Goal: Task Accomplishment & Management: Use online tool/utility

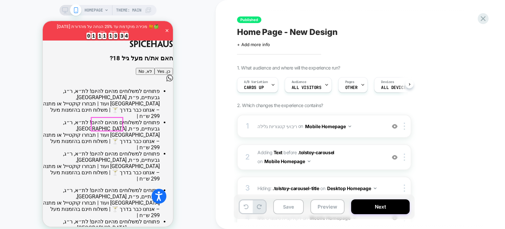
click at [155, 75] on button "כן, Yes" at bounding box center [164, 71] width 18 height 7
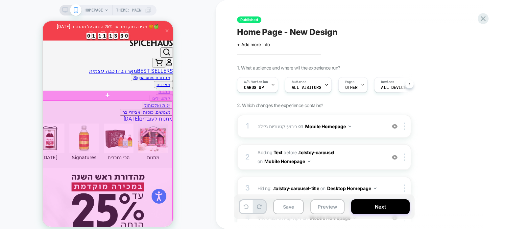
scroll to position [263, 0]
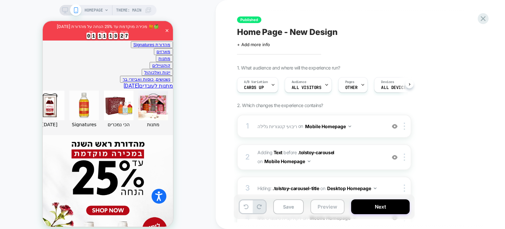
click at [328, 204] on button "Preview" at bounding box center [327, 206] width 34 height 15
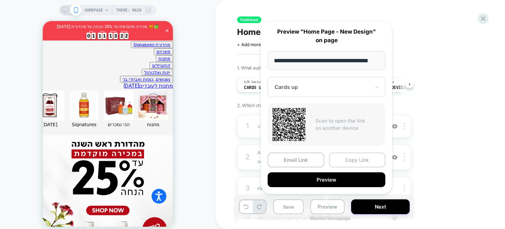
scroll to position [0, 0]
click at [351, 157] on button "Copy Link" at bounding box center [357, 159] width 57 height 15
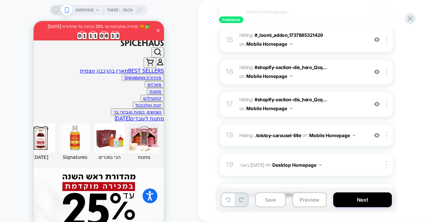
scroll to position [526, 0]
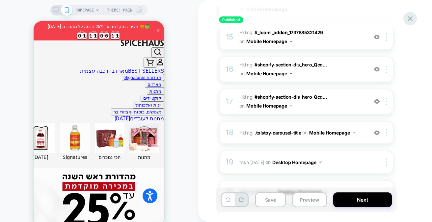
click at [412, 17] on icon at bounding box center [409, 18] width 9 height 9
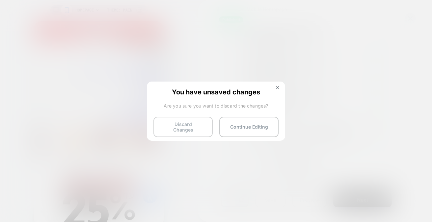
click at [170, 124] on button "Discard Changes" at bounding box center [182, 127] width 59 height 20
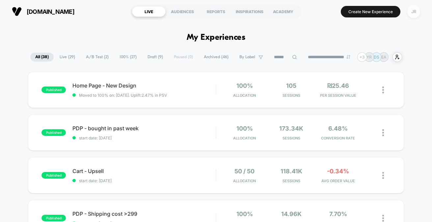
click at [417, 10] on div "JR" at bounding box center [413, 11] width 13 height 13
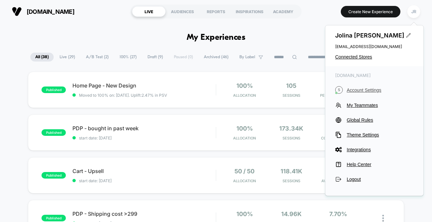
click at [358, 91] on span "Account Settings" at bounding box center [379, 89] width 67 height 5
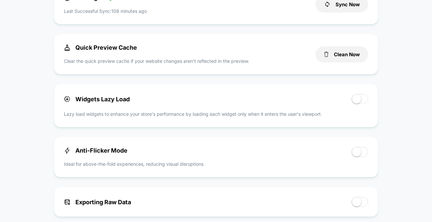
scroll to position [296, 0]
click at [322, 48] on button "Clean Now" at bounding box center [341, 55] width 53 height 16
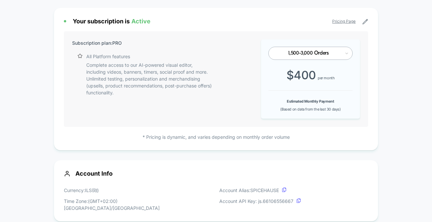
scroll to position [0, 0]
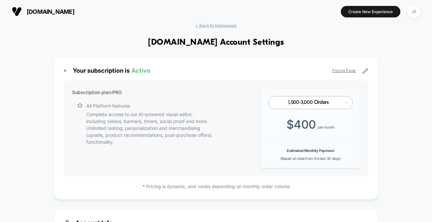
click at [71, 11] on span "spicehaus.shop" at bounding box center [51, 11] width 48 height 7
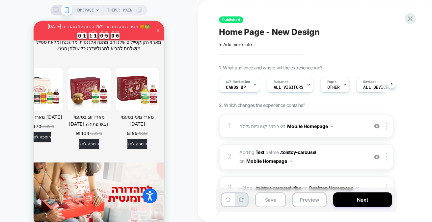
scroll to position [1499, 0]
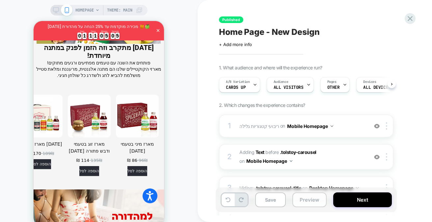
click at [299, 200] on button "Preview" at bounding box center [309, 199] width 34 height 15
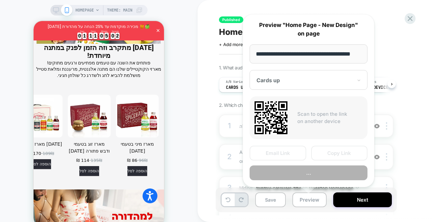
scroll to position [0, 10]
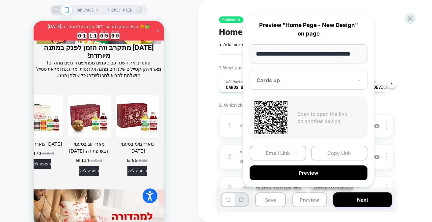
click at [345, 150] on button "Copy Link" at bounding box center [339, 153] width 57 height 15
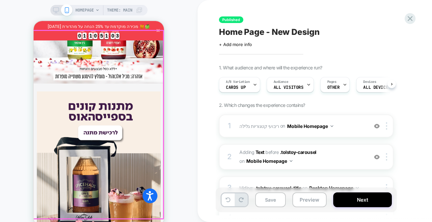
scroll to position [493, 0]
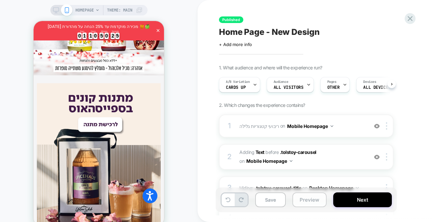
click at [297, 202] on button "Preview" at bounding box center [309, 199] width 34 height 15
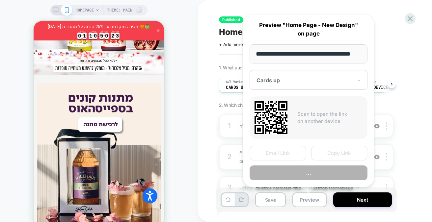
scroll to position [0, 10]
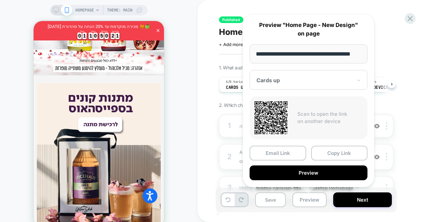
click at [296, 77] on div at bounding box center [304, 80] width 96 height 7
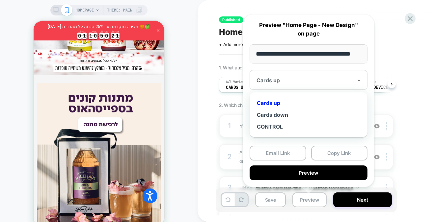
scroll to position [0, 0]
click at [289, 125] on div "CONTROL" at bounding box center [308, 127] width 111 height 12
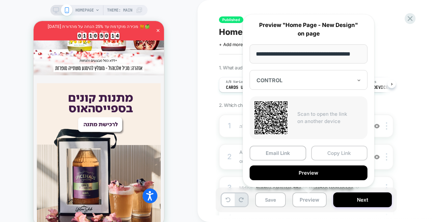
click at [331, 152] on button "Copy Link" at bounding box center [339, 153] width 57 height 15
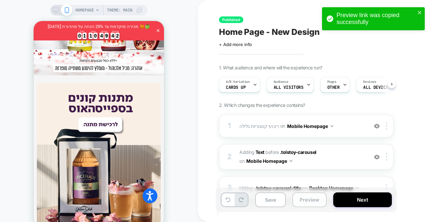
click at [301, 200] on button "Preview" at bounding box center [309, 199] width 34 height 15
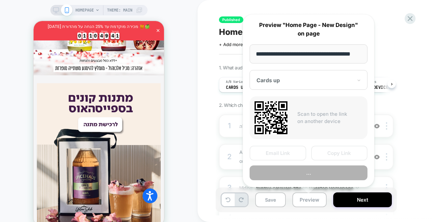
scroll to position [0, 10]
click at [311, 77] on div at bounding box center [304, 80] width 96 height 7
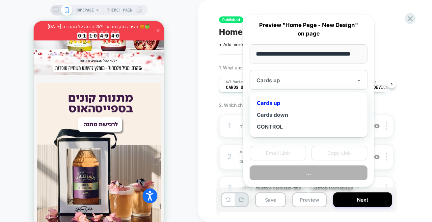
scroll to position [0, 0]
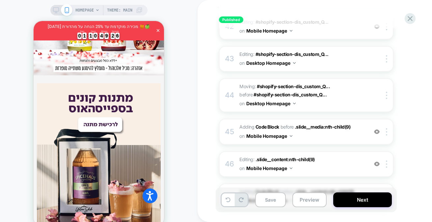
scroll to position [1414, 0]
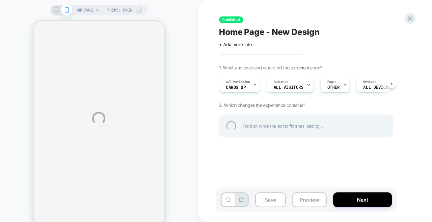
click at [302, 200] on div "HOMEPAGE Theme: MAIN Published Home Page - New Design Click to edit experience …" at bounding box center [216, 118] width 432 height 237
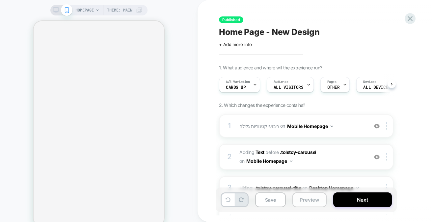
click at [307, 198] on button "Preview" at bounding box center [309, 199] width 34 height 15
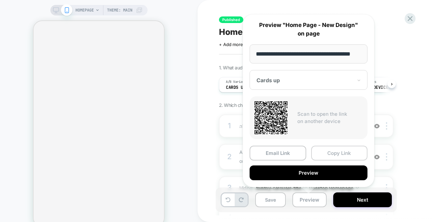
click at [339, 153] on button "Copy Link" at bounding box center [339, 153] width 57 height 15
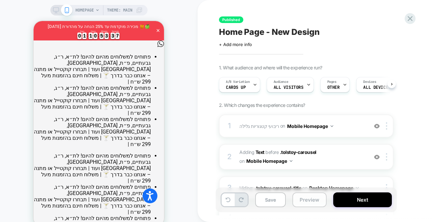
click at [303, 200] on button "Preview" at bounding box center [309, 199] width 34 height 15
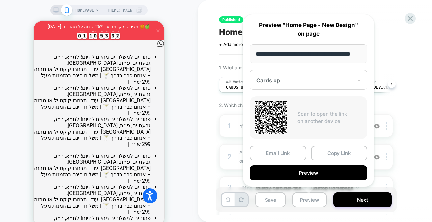
drag, startPoint x: 304, startPoint y: 54, endPoint x: 250, endPoint y: 56, distance: 54.0
click at [250, 56] on input "**********" at bounding box center [308, 53] width 118 height 19
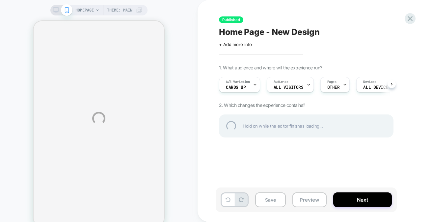
click at [300, 200] on div "HOMEPAGE Theme: MAIN Published Home Page - New Design Click to edit experience …" at bounding box center [216, 118] width 432 height 237
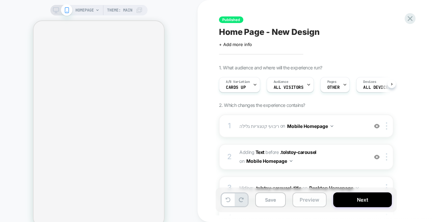
scroll to position [0, 0]
click at [301, 200] on button "Preview" at bounding box center [309, 199] width 34 height 15
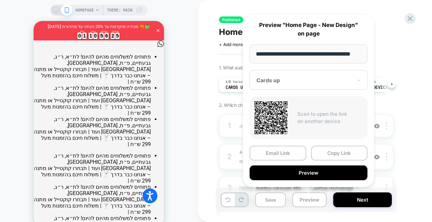
scroll to position [0, 0]
drag, startPoint x: 304, startPoint y: 52, endPoint x: 249, endPoint y: 53, distance: 55.3
click at [249, 53] on input "**********" at bounding box center [308, 53] width 118 height 19
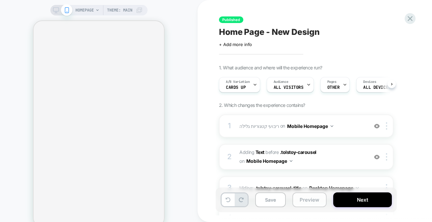
click at [304, 195] on button "Preview" at bounding box center [309, 199] width 34 height 15
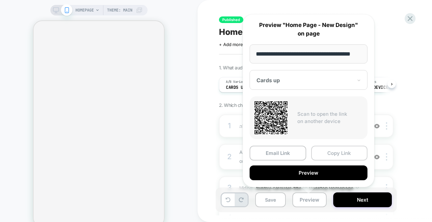
click at [321, 152] on button "Copy Link" at bounding box center [339, 153] width 57 height 15
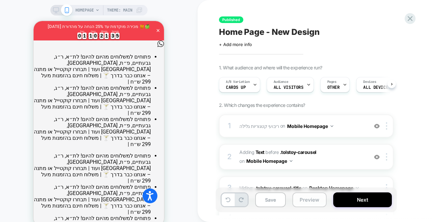
click at [302, 200] on button "Preview" at bounding box center [309, 199] width 34 height 15
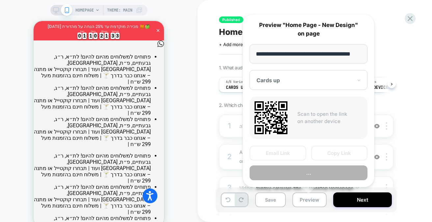
scroll to position [0, 10]
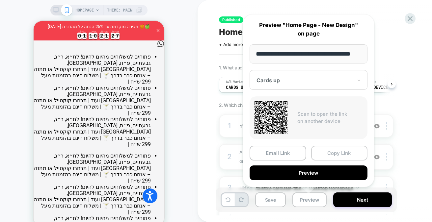
click at [330, 152] on button "Copy Link" at bounding box center [339, 153] width 57 height 15
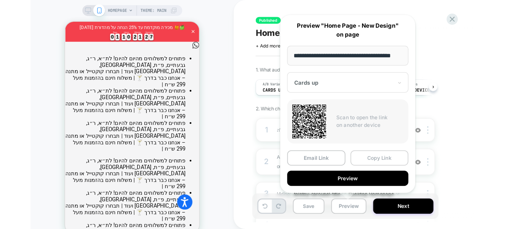
scroll to position [0, 0]
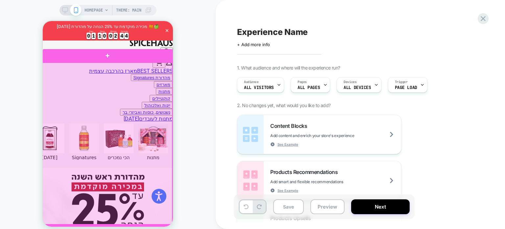
scroll to position [250, 0]
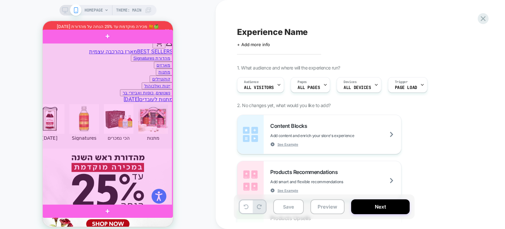
drag, startPoint x: 219, startPoint y: 145, endPoint x: 136, endPoint y: 112, distance: 88.8
drag, startPoint x: 94, startPoint y: 91, endPoint x: 193, endPoint y: 42, distance: 110.8
click at [193, 42] on div "HOMEPAGE Theme: MAIN" at bounding box center [108, 119] width 216 height 224
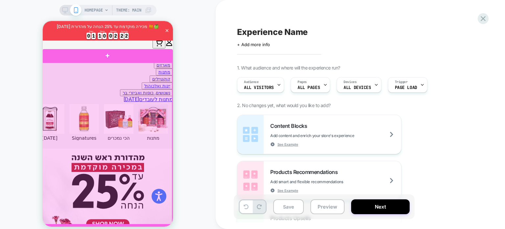
click at [112, 127] on div at bounding box center [107, 143] width 131 height 162
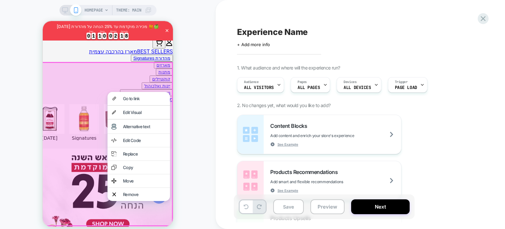
click at [205, 116] on div "HOMEPAGE Theme: MAIN" at bounding box center [108, 119] width 216 height 224
click at [199, 40] on div "HOMEPAGE Theme: MAIN" at bounding box center [108, 119] width 216 height 224
click at [198, 121] on div "HOMEPAGE Theme: MAIN" at bounding box center [108, 119] width 216 height 224
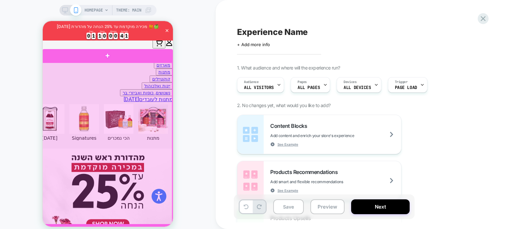
click at [114, 121] on div at bounding box center [107, 143] width 131 height 162
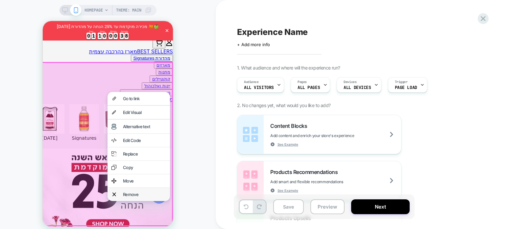
click at [127, 193] on div "Remove" at bounding box center [144, 193] width 43 height 5
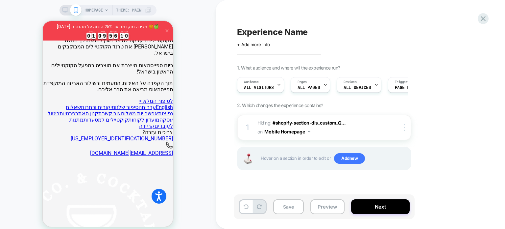
scroll to position [2598, 0]
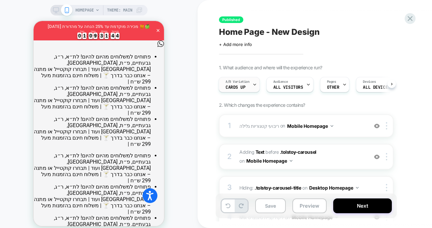
click at [254, 88] on div at bounding box center [254, 84] width 4 height 15
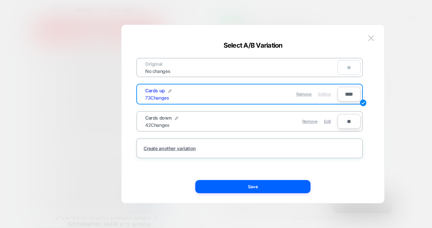
click at [399, 60] on div at bounding box center [216, 114] width 432 height 228
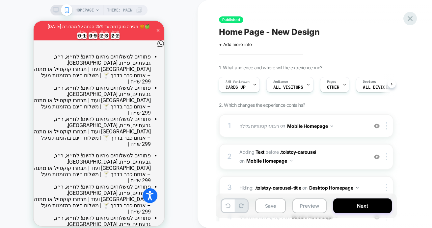
click at [409, 19] on icon at bounding box center [409, 18] width 5 height 5
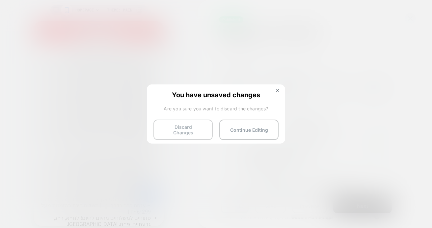
click at [175, 123] on button "Discard Changes" at bounding box center [182, 130] width 59 height 20
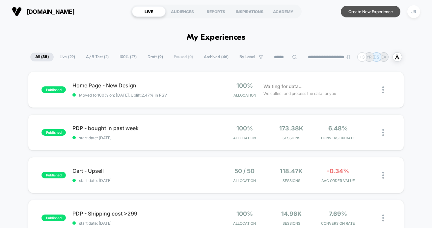
click at [378, 10] on button "Create New Experience" at bounding box center [370, 12] width 60 height 12
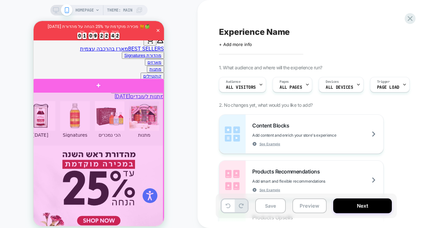
scroll to position [249, 0]
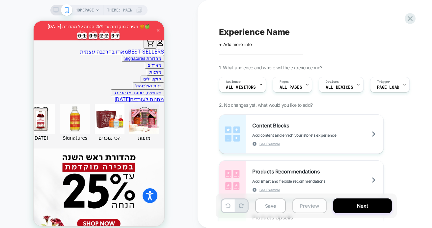
click at [313, 208] on button "Preview" at bounding box center [309, 206] width 34 height 15
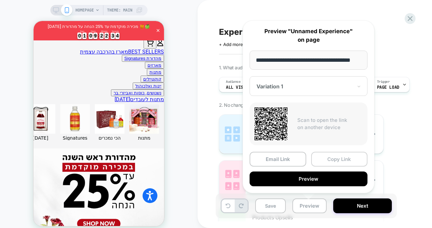
scroll to position [0, 0]
click at [330, 160] on button "Copy Link" at bounding box center [339, 159] width 57 height 15
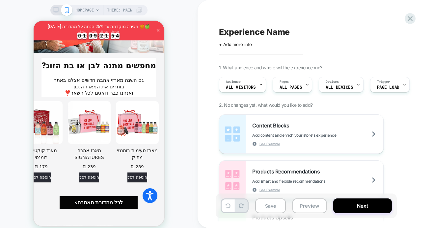
scroll to position [1006, 0]
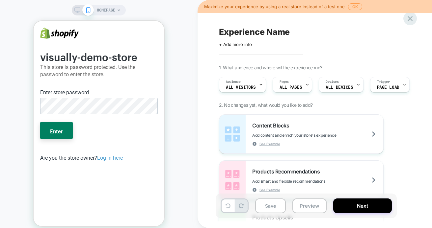
click at [409, 19] on icon at bounding box center [409, 18] width 5 height 5
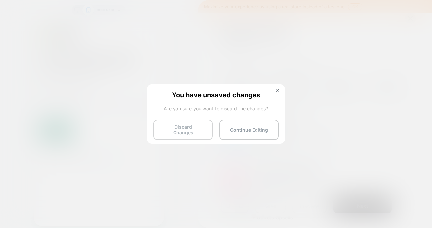
click at [187, 128] on button "Discard Changes" at bounding box center [182, 130] width 59 height 20
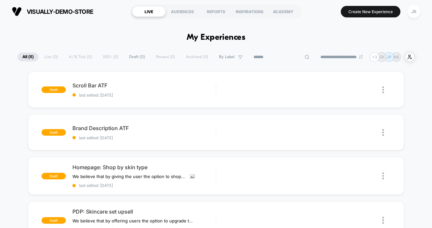
click at [272, 55] on input at bounding box center [281, 57] width 66 height 8
paste input "**********"
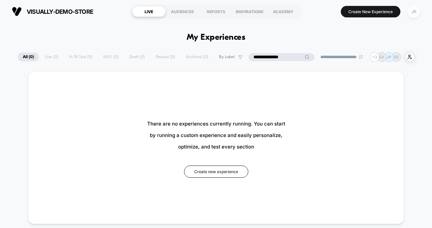
type input "**********"
click at [413, 11] on div "JR" at bounding box center [413, 11] width 13 height 13
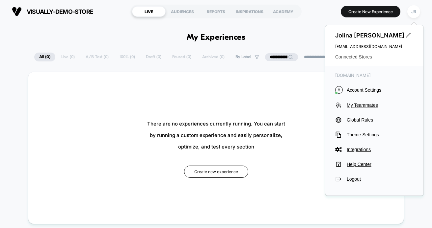
click at [358, 57] on span "Connected Stores" at bounding box center [374, 56] width 78 height 5
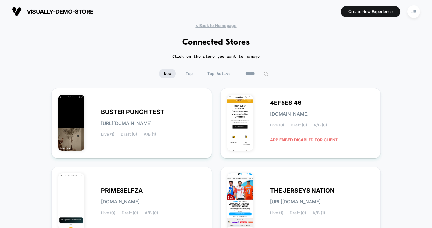
click at [245, 72] on input at bounding box center [256, 73] width 33 height 9
paste input "**********"
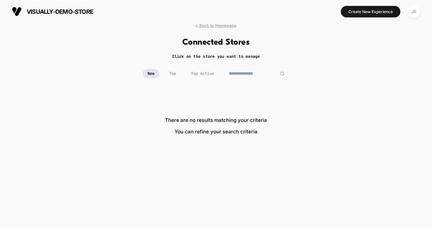
type input "**********"
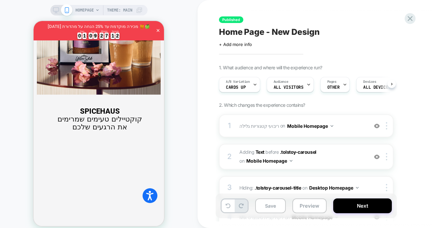
scroll to position [414, 0]
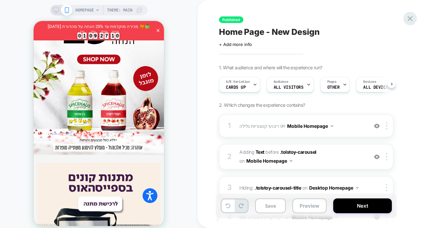
click at [407, 19] on icon at bounding box center [409, 18] width 9 height 9
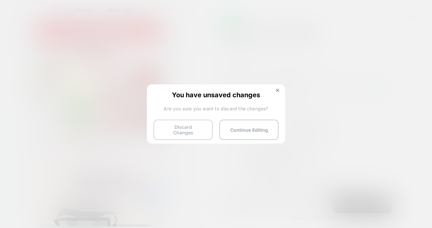
click at [199, 127] on button "Discard Changes" at bounding box center [182, 130] width 59 height 20
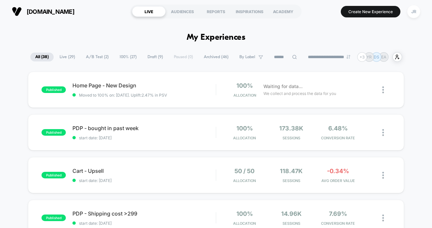
click at [145, 56] on span "Draft ( 9 )" at bounding box center [154, 57] width 25 height 9
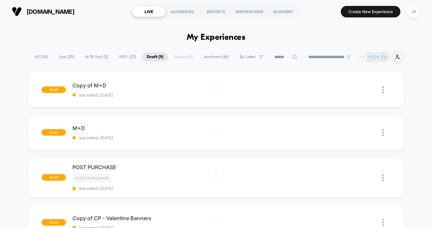
click at [40, 55] on span "All ( 38 )" at bounding box center [41, 57] width 23 height 9
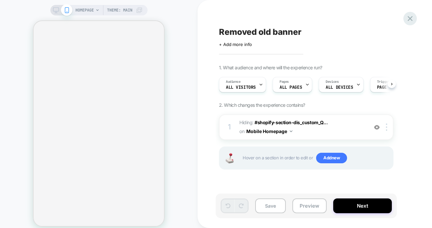
click at [409, 17] on icon at bounding box center [409, 18] width 9 height 9
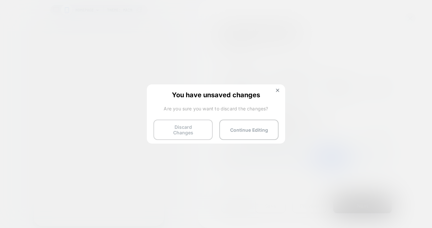
click at [177, 125] on button "Discard Changes" at bounding box center [182, 130] width 59 height 20
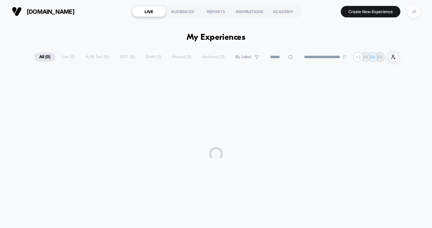
click at [416, 12] on div "JR" at bounding box center [413, 11] width 13 height 13
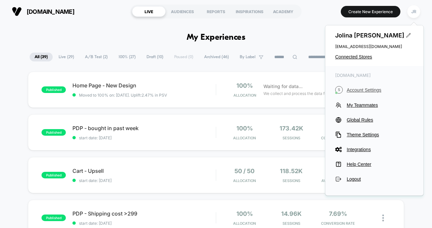
click at [363, 88] on span "Account Settings" at bounding box center [379, 89] width 67 height 5
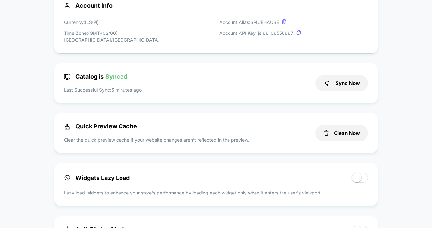
scroll to position [241, 0]
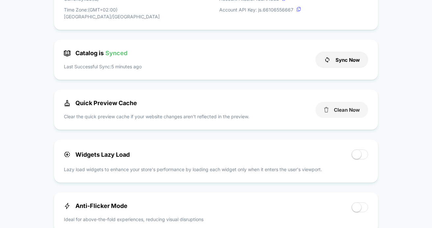
click at [328, 107] on icon at bounding box center [325, 109] width 5 height 5
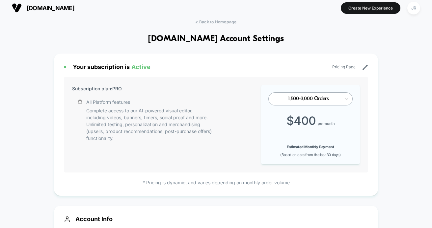
scroll to position [0, 0]
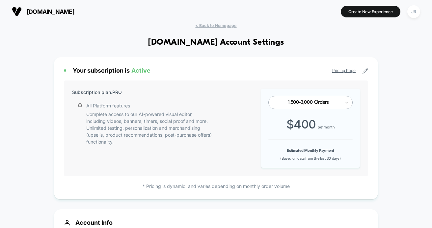
click at [68, 11] on span "[DOMAIN_NAME]" at bounding box center [51, 11] width 48 height 7
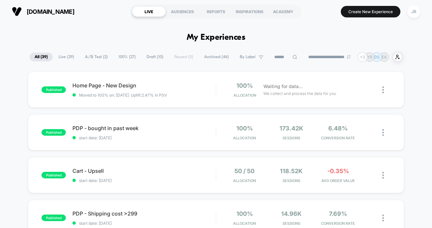
click at [146, 56] on span "Draft ( 10 )" at bounding box center [154, 57] width 27 height 9
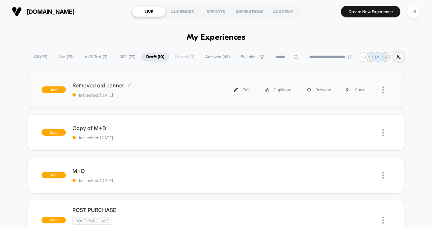
click at [155, 92] on div "Removed old banner Click to edit experience details Click to edit experience de…" at bounding box center [143, 89] width 143 height 15
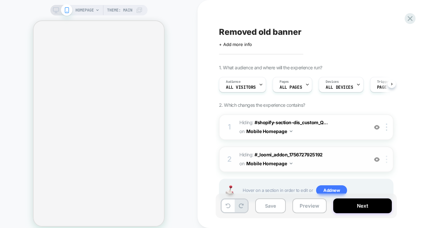
click at [385, 160] on div at bounding box center [387, 159] width 11 height 7
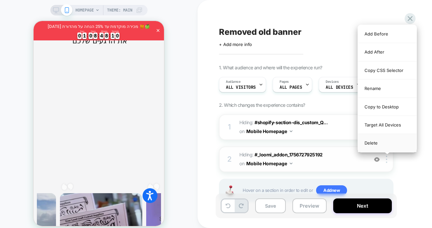
click at [377, 142] on div "Delete" at bounding box center [387, 143] width 59 height 18
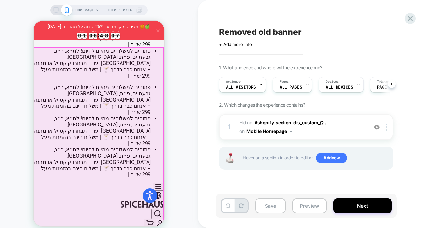
scroll to position [33, 0]
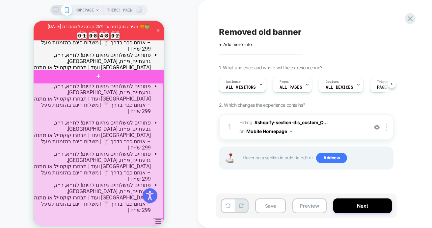
click at [101, 123] on div at bounding box center [98, 176] width 131 height 186
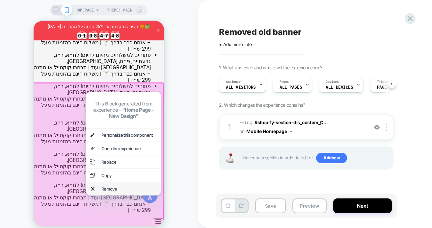
click at [112, 186] on div "Remove" at bounding box center [129, 188] width 56 height 5
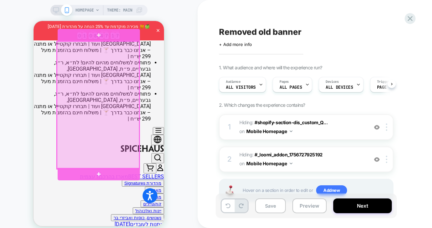
scroll to position [125, 0]
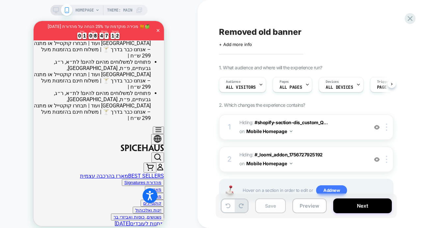
click at [275, 206] on button "Save" at bounding box center [270, 206] width 31 height 15
click at [303, 207] on button "Preview" at bounding box center [309, 206] width 34 height 15
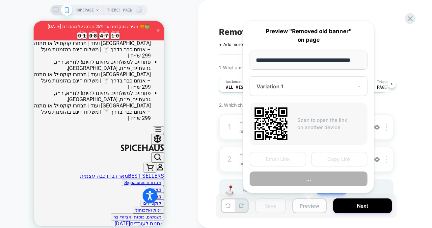
scroll to position [0, 10]
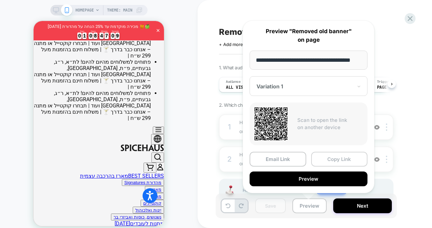
click at [329, 159] on button "Copy Link" at bounding box center [339, 159] width 57 height 15
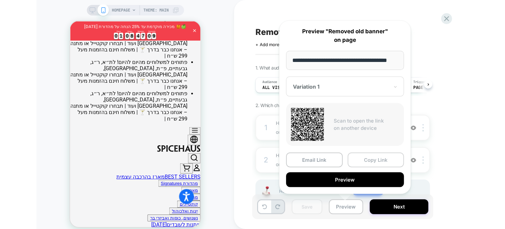
scroll to position [0, 0]
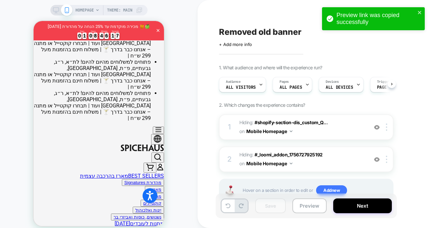
click at [28, 22] on div "HOMEPAGE Theme: MAIN" at bounding box center [98, 119] width 197 height 224
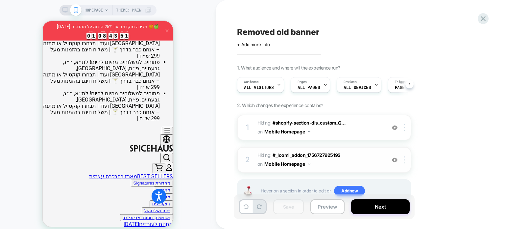
click at [403, 156] on div at bounding box center [405, 159] width 11 height 7
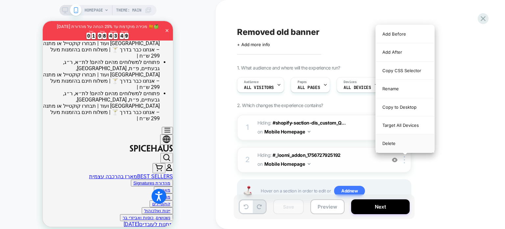
click at [404, 143] on div "Delete" at bounding box center [405, 143] width 59 height 18
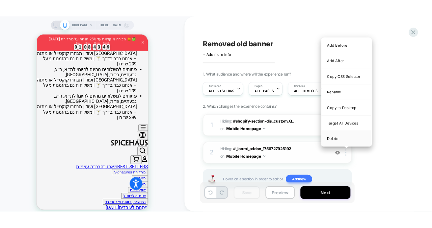
scroll to position [321, 0]
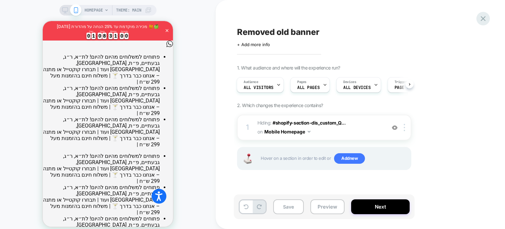
click at [484, 15] on icon at bounding box center [483, 18] width 9 height 9
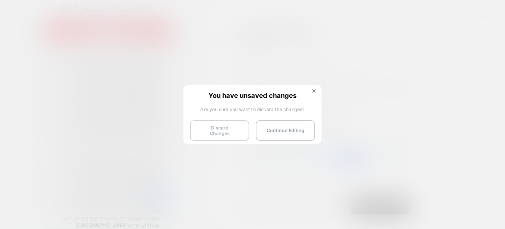
click at [225, 131] on button "Discard Changes" at bounding box center [219, 130] width 59 height 20
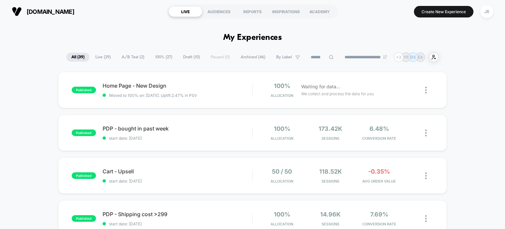
click at [183, 56] on span "Draft ( 10 )" at bounding box center [191, 57] width 27 height 9
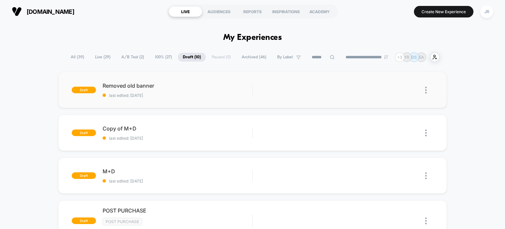
click at [426, 88] on img at bounding box center [426, 90] width 2 height 7
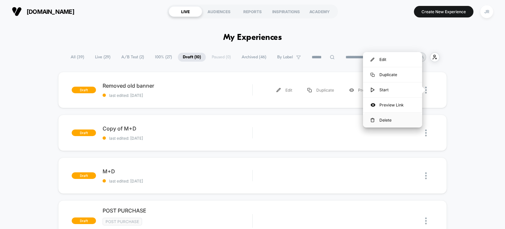
click at [392, 119] on div "Delete" at bounding box center [392, 119] width 59 height 15
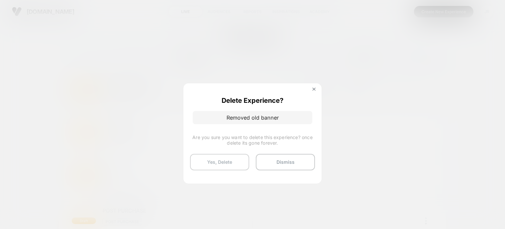
click at [222, 163] on button "Yes, Delete" at bounding box center [219, 162] width 59 height 16
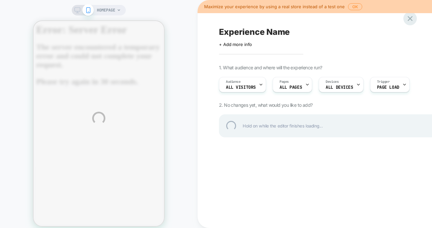
click at [408, 18] on div at bounding box center [409, 18] width 13 height 13
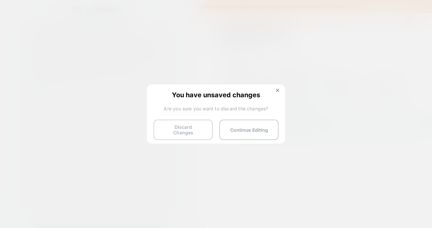
click at [196, 130] on button "Discard Changes" at bounding box center [182, 130] width 59 height 20
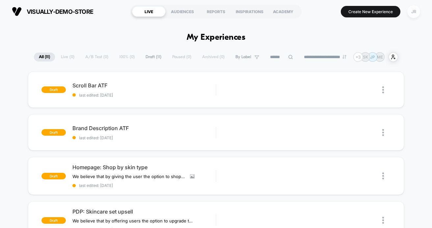
click at [413, 12] on div "JR" at bounding box center [413, 11] width 13 height 13
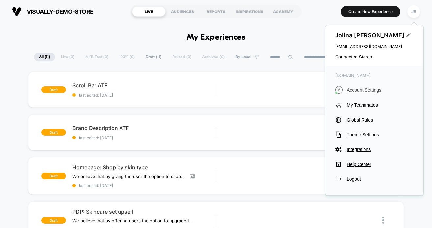
click at [360, 89] on span "Account Settings" at bounding box center [379, 89] width 67 height 5
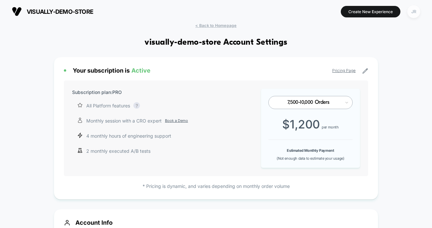
click at [413, 10] on div "JR" at bounding box center [413, 11] width 13 height 13
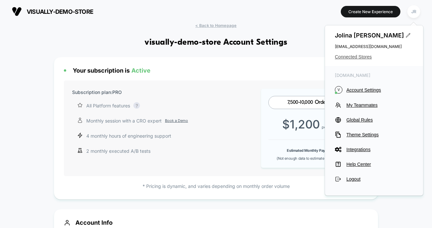
click at [355, 58] on span "Connected Stores" at bounding box center [373, 56] width 78 height 5
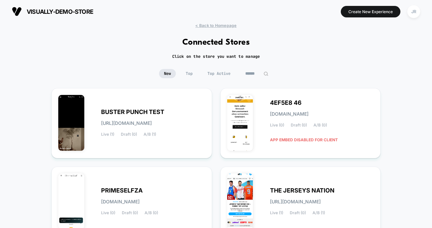
click at [258, 75] on input at bounding box center [256, 73] width 33 height 9
paste input "**********"
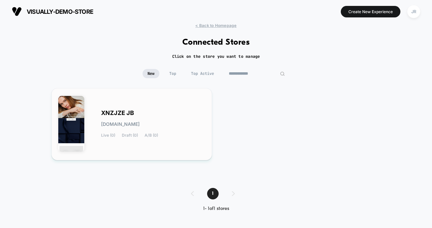
type input "**********"
click at [191, 115] on div "XNZJZE JB xnzjze-jb.myshopify.com Live (0) Draft (0) A/B (0)" at bounding box center [153, 124] width 104 height 27
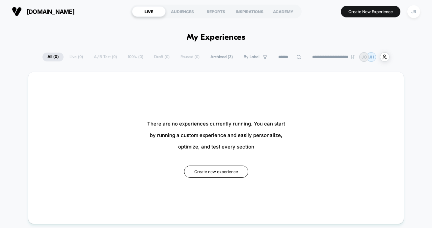
click at [210, 58] on span "Archived ( 3 )" at bounding box center [221, 57] width 32 height 9
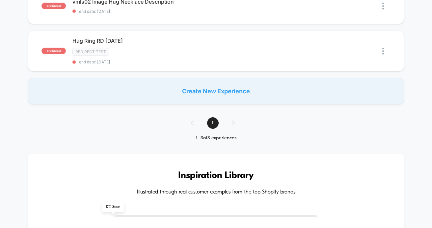
scroll to position [33, 0]
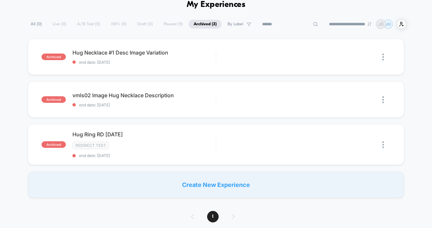
click at [287, 23] on input at bounding box center [290, 24] width 66 height 8
paste input "**********"
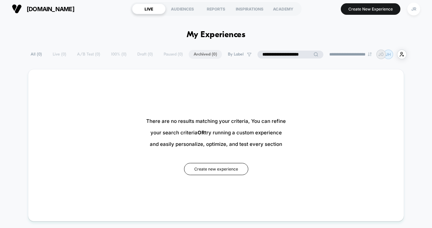
scroll to position [0, 0]
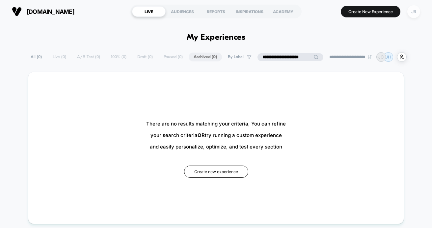
type input "**********"
click at [412, 12] on div "JR" at bounding box center [413, 11] width 13 height 13
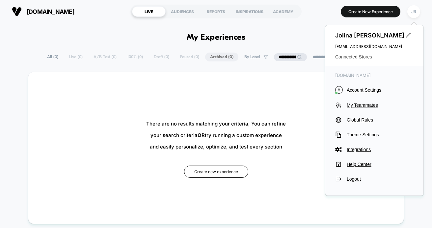
click at [366, 56] on span "Connected Stores" at bounding box center [374, 56] width 78 height 5
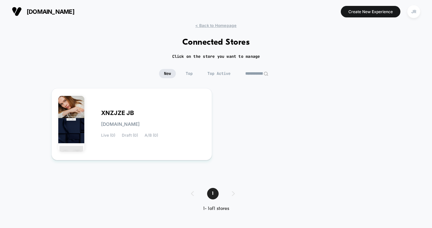
click at [257, 73] on input "**********" at bounding box center [256, 73] width 33 height 9
click at [257, 73] on input "**********" at bounding box center [257, 73] width 66 height 9
paste input "**********"
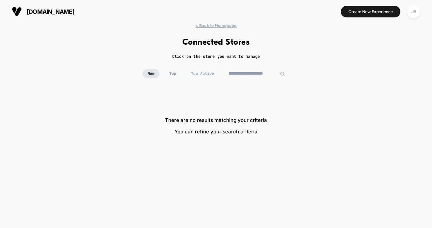
drag, startPoint x: 247, startPoint y: 73, endPoint x: 221, endPoint y: 75, distance: 26.4
click at [221, 75] on div "**********" at bounding box center [215, 73] width 147 height 9
type input "**********"
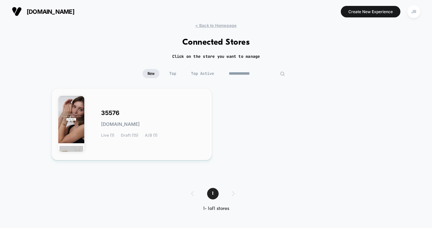
click at [179, 113] on div "35576 35576.myshopify.com Live (1) Draft (15) A/B (1)" at bounding box center [153, 124] width 104 height 27
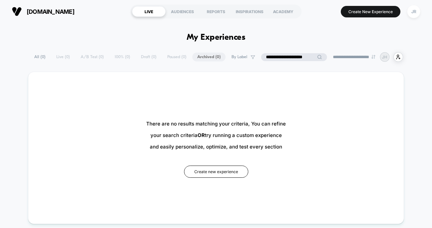
click at [285, 57] on input "**********" at bounding box center [294, 57] width 66 height 8
click at [285, 56] on input "**********" at bounding box center [294, 57] width 66 height 8
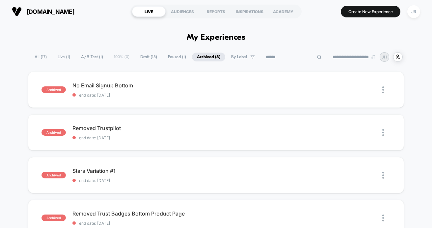
click at [142, 57] on span "Draft ( 15 )" at bounding box center [148, 57] width 27 height 9
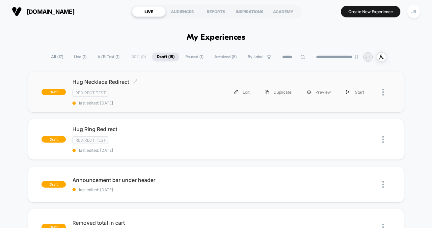
click at [153, 90] on div "Redirect Test" at bounding box center [143, 93] width 143 height 8
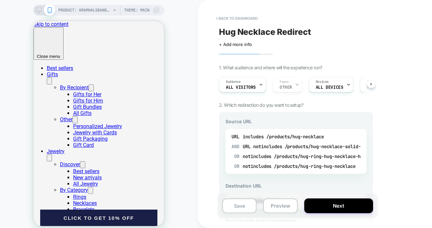
click at [284, 84] on div "Audience All Visitors Pages OTHER Devices ALL DEVICES Trigger Page Load" at bounding box center [292, 85] width 154 height 22
click at [287, 87] on div "Audience All Visitors Pages OTHER Devices ALL DEVICES Trigger Page Load" at bounding box center [292, 85] width 154 height 22
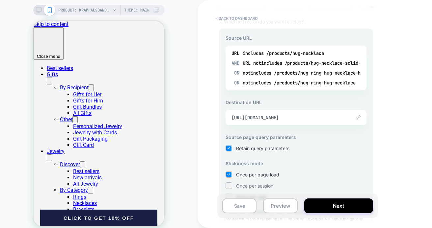
scroll to position [99, 0]
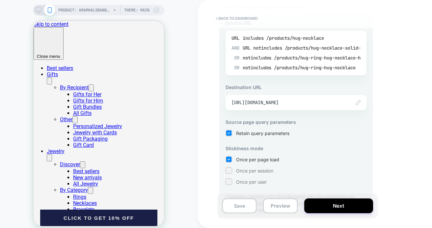
click at [295, 62] on div "OR notincludes /products/hug-ring-hug-necklace-hug-bracelet" at bounding box center [311, 58] width 155 height 10
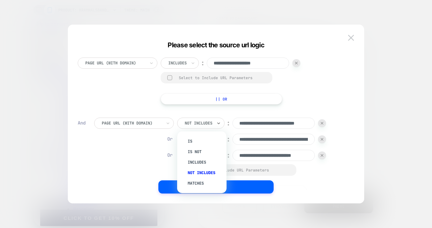
scroll to position [0, 0]
click at [202, 122] on div at bounding box center [199, 123] width 28 height 6
click at [307, 87] on div "**********" at bounding box center [213, 81] width 270 height 47
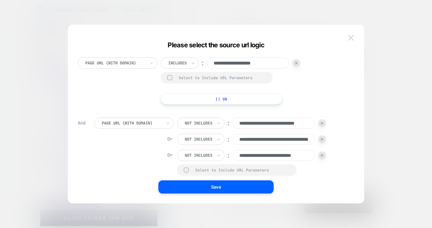
click at [351, 37] on img at bounding box center [351, 38] width 6 height 6
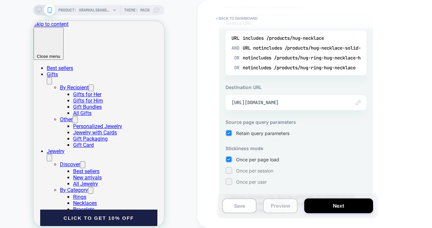
click at [273, 205] on button "Preview" at bounding box center [280, 206] width 34 height 15
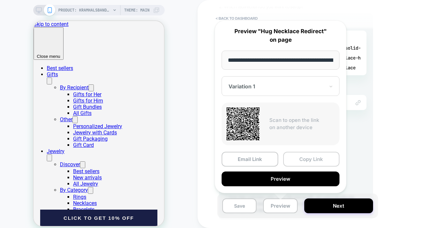
click at [301, 158] on button "Copy Link" at bounding box center [311, 159] width 57 height 15
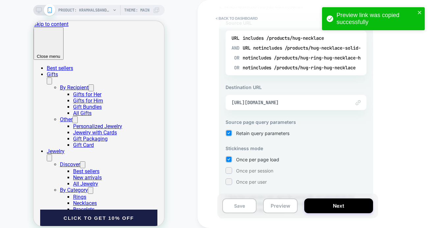
click at [15, 21] on div "PRODUCT: Kramhalsband - Äkta Guld [hug necklace solid gold] PRODUCT: Kramhalsba…" at bounding box center [98, 119] width 197 height 224
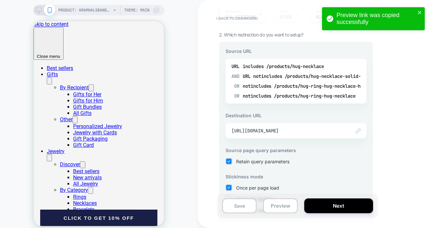
scroll to position [66, 0]
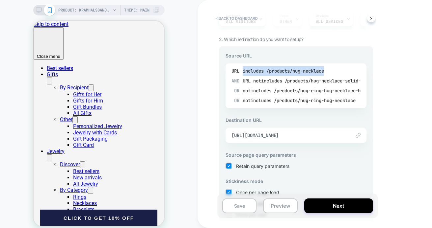
drag, startPoint x: 331, startPoint y: 71, endPoint x: 327, endPoint y: 71, distance: 3.9
click at [327, 71] on div "URL includes /products/hug-necklace" at bounding box center [295, 71] width 129 height 10
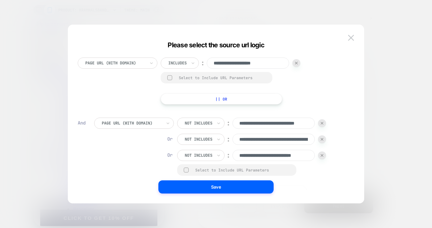
scroll to position [0, 0]
click at [251, 64] on input "**********" at bounding box center [248, 63] width 82 height 11
click at [168, 77] on div at bounding box center [169, 77] width 5 height 5
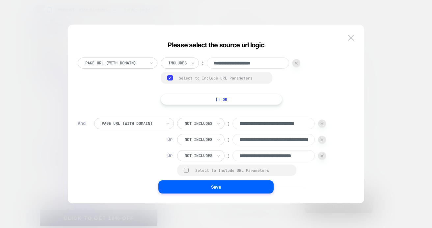
click at [168, 77] on rect at bounding box center [170, 77] width 6 height 5
click at [193, 63] on icon at bounding box center [192, 63] width 3 height 2
click at [120, 101] on div "**********" at bounding box center [213, 81] width 270 height 47
click at [167, 125] on icon at bounding box center [167, 123] width 5 height 7
click at [239, 112] on div "**********" at bounding box center [212, 121] width 276 height 146
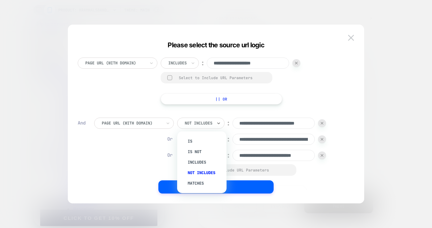
click at [222, 122] on div "Not includes" at bounding box center [200, 123] width 47 height 11
click at [194, 63] on icon at bounding box center [192, 63] width 3 height 2
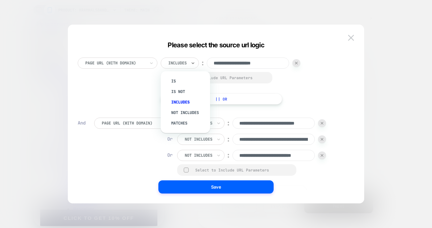
click at [130, 88] on div "**********" at bounding box center [213, 81] width 270 height 47
click at [219, 124] on icon at bounding box center [218, 123] width 5 height 7
click at [133, 94] on div "**********" at bounding box center [213, 81] width 270 height 47
click at [184, 62] on div at bounding box center [177, 63] width 18 height 6
click at [174, 79] on div "Is" at bounding box center [188, 81] width 43 height 11
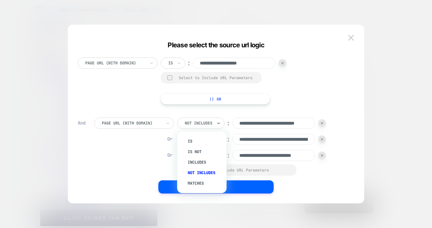
click at [201, 121] on div at bounding box center [199, 123] width 28 height 6
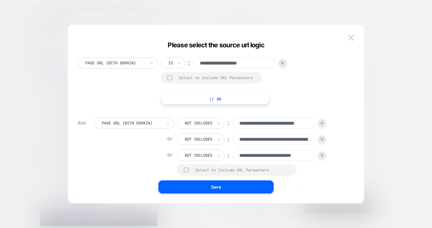
click at [135, 96] on div "**********" at bounding box center [213, 81] width 270 height 47
click at [150, 124] on div at bounding box center [132, 123] width 60 height 6
click at [185, 122] on input "text" at bounding box center [186, 123] width 3 height 6
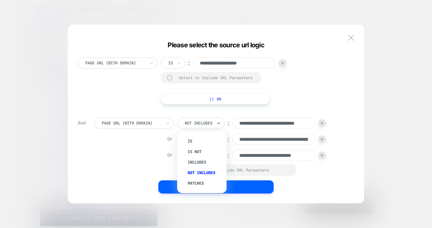
click at [199, 172] on div "Not includes" at bounding box center [205, 173] width 43 height 11
click at [199, 172] on div "Select to Include URL Parameters" at bounding box center [242, 170] width 94 height 5
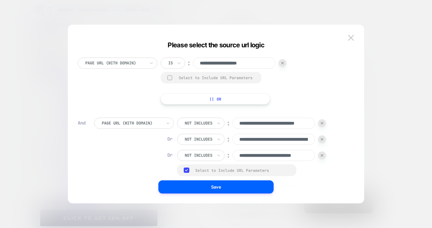
click at [152, 167] on div "**********" at bounding box center [220, 158] width 253 height 80
click at [171, 169] on div "**********" at bounding box center [220, 158] width 253 height 80
click at [186, 170] on rect at bounding box center [187, 170] width 6 height 5
click at [187, 171] on div at bounding box center [186, 170] width 5 height 5
click at [187, 171] on rect at bounding box center [187, 170] width 6 height 5
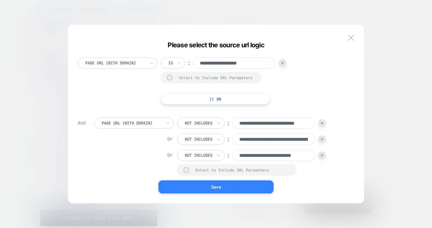
click at [202, 186] on button "Save" at bounding box center [215, 187] width 115 height 13
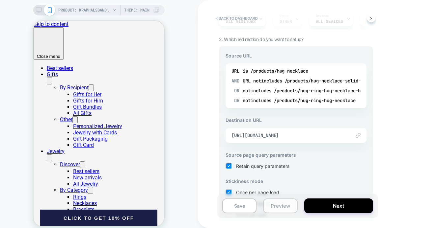
click at [275, 206] on button "Preview" at bounding box center [280, 206] width 34 height 15
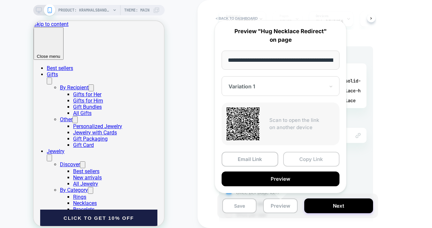
click at [308, 156] on button "Copy Link" at bounding box center [311, 159] width 57 height 15
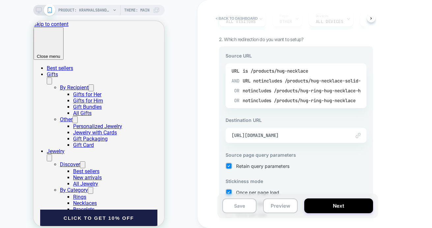
click at [334, 90] on div "OR notincludes /products/hug-ring-hug-necklace-hug-bracelet" at bounding box center [311, 91] width 155 height 10
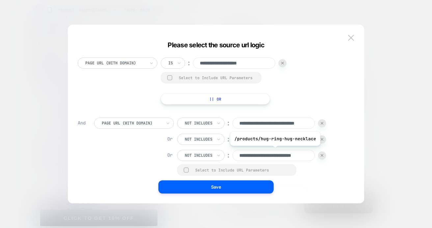
click at [312, 77] on div "**********" at bounding box center [213, 81] width 270 height 47
click at [310, 84] on div "**********" at bounding box center [213, 81] width 270 height 47
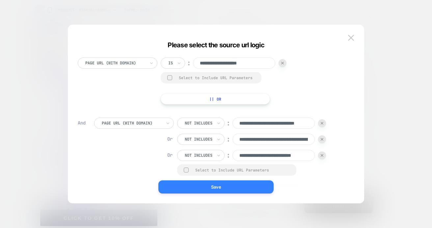
click at [210, 184] on button "Save" at bounding box center [215, 187] width 115 height 13
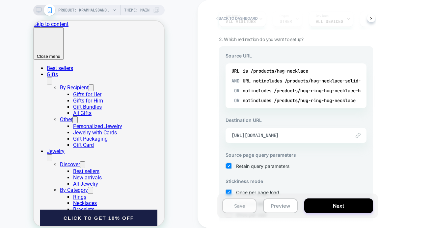
click at [233, 205] on button "Save" at bounding box center [239, 206] width 34 height 15
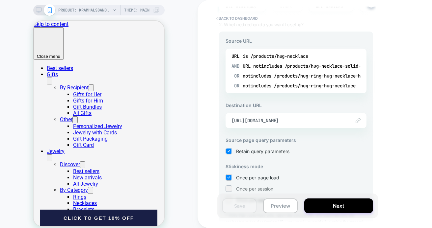
scroll to position [124, 0]
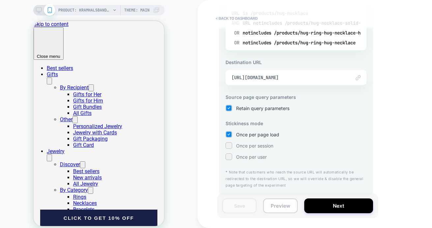
click at [278, 206] on button "Preview" at bounding box center [280, 206] width 34 height 15
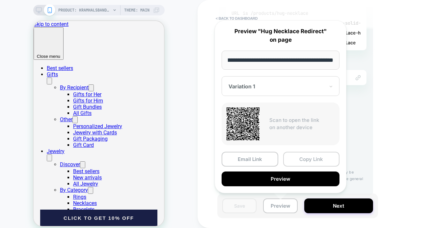
scroll to position [0, 0]
click at [306, 155] on button "Copy Link" at bounding box center [311, 159] width 57 height 15
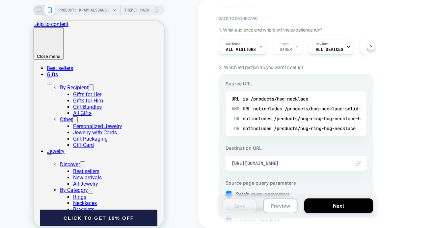
scroll to position [25, 0]
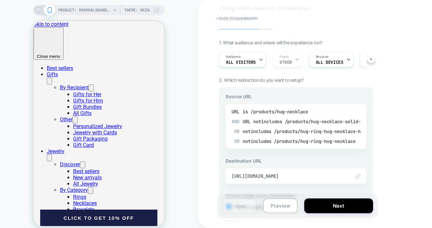
click at [299, 123] on div "notincludes /products/hug-necklace-solid-gold" at bounding box center [321, 122] width 136 height 10
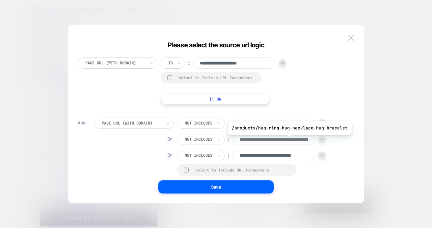
scroll to position [0, 0]
click at [288, 140] on input "**********" at bounding box center [273, 139] width 82 height 11
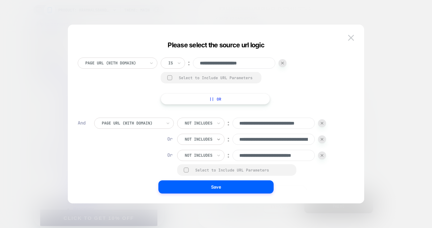
click at [219, 139] on icon at bounding box center [218, 140] width 3 height 2
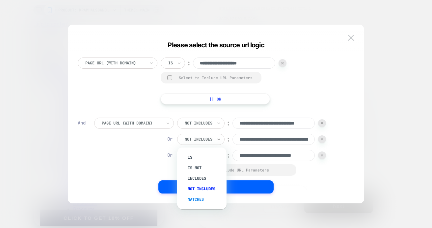
click at [202, 198] on div "Matches" at bounding box center [205, 199] width 43 height 11
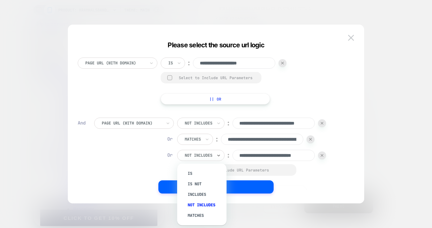
click at [214, 155] on div "Not includes" at bounding box center [200, 155] width 47 height 11
click at [201, 212] on div "Matches" at bounding box center [205, 215] width 43 height 11
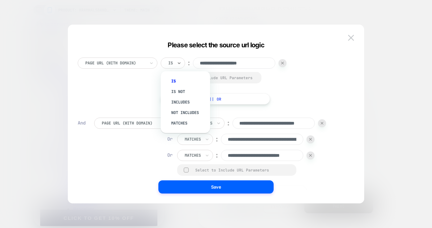
click at [175, 63] on div "Is" at bounding box center [173, 63] width 24 height 11
click at [179, 99] on div "Includes" at bounding box center [188, 102] width 43 height 11
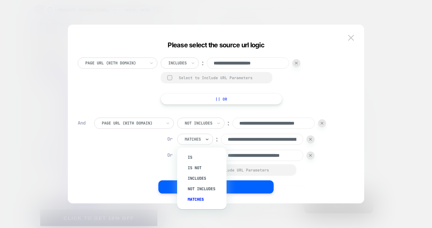
click at [204, 138] on div "Matches" at bounding box center [195, 139] width 36 height 11
click at [203, 187] on div "Not includes" at bounding box center [205, 189] width 43 height 11
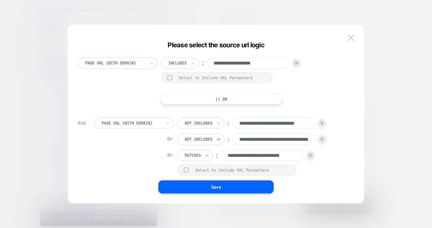
click at [206, 158] on icon at bounding box center [207, 155] width 5 height 7
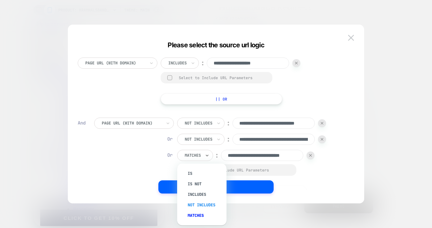
click at [204, 202] on div "Not includes" at bounding box center [205, 205] width 43 height 11
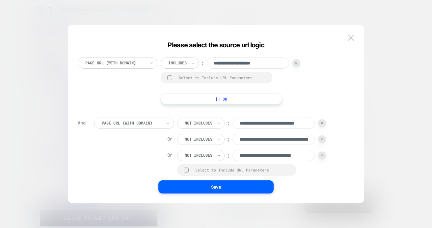
click at [260, 62] on input "**********" at bounding box center [248, 63] width 82 height 11
click at [311, 80] on div "**********" at bounding box center [213, 81] width 270 height 47
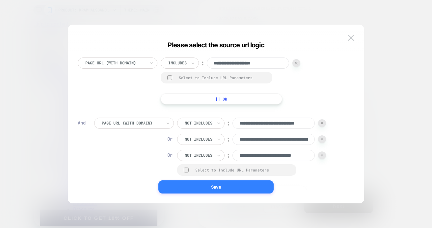
click at [229, 186] on button "Save" at bounding box center [215, 187] width 115 height 13
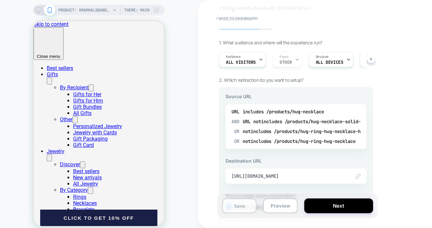
click at [243, 204] on button "Save" at bounding box center [239, 206] width 34 height 15
click at [276, 205] on button "Preview" at bounding box center [280, 206] width 34 height 15
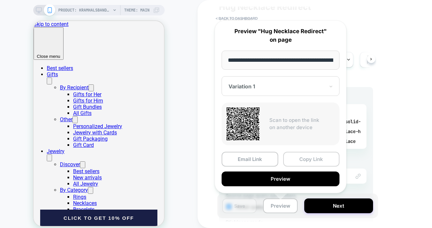
click at [308, 154] on button "Copy Link" at bounding box center [311, 159] width 57 height 15
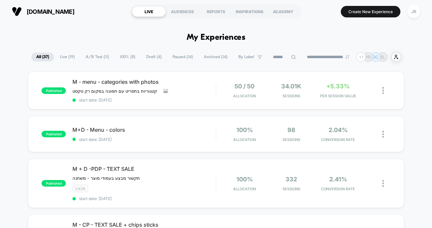
click at [150, 57] on span "Draft ( 4 )" at bounding box center [153, 57] width 25 height 9
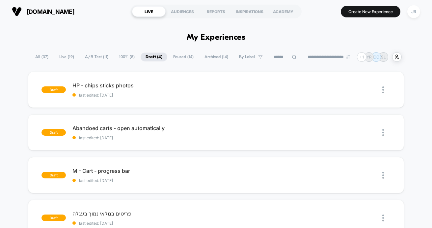
click at [178, 55] on span "Paused ( 14 )" at bounding box center [183, 57] width 30 height 9
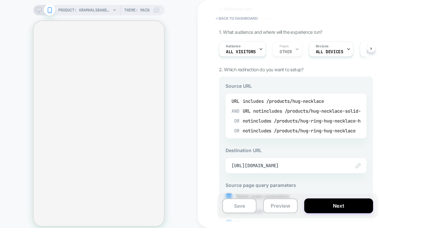
scroll to position [66, 0]
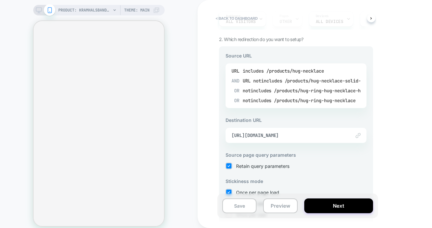
click at [288, 79] on div "notincludes /products/hug-necklace-solid-gold" at bounding box center [321, 81] width 136 height 10
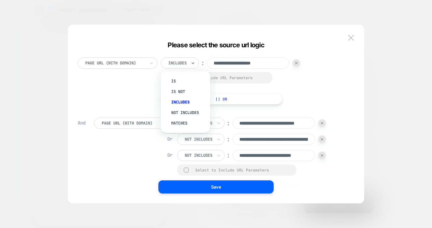
scroll to position [0, 0]
click at [187, 63] on div "Includes" at bounding box center [177, 63] width 20 height 7
click at [140, 83] on div "**********" at bounding box center [213, 81] width 270 height 47
click at [191, 62] on icon at bounding box center [192, 63] width 5 height 7
click at [180, 80] on div "Is" at bounding box center [188, 81] width 43 height 11
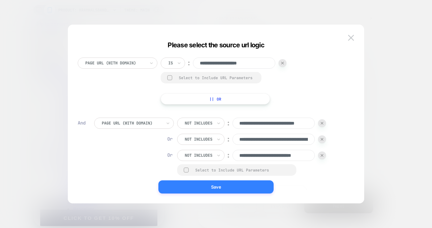
click at [204, 188] on button "Save" at bounding box center [215, 187] width 115 height 13
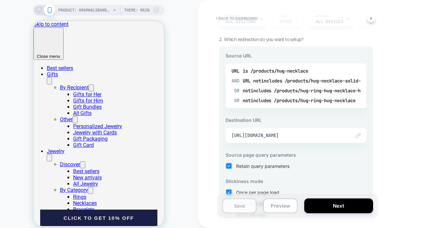
click at [246, 203] on button "Save" at bounding box center [239, 206] width 34 height 15
click at [277, 206] on button "Preview" at bounding box center [280, 206] width 34 height 15
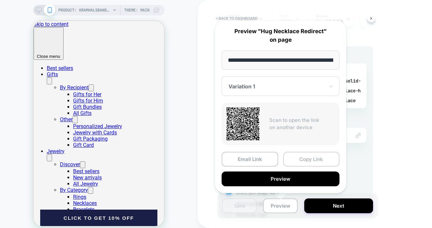
click at [299, 159] on button "Copy Link" at bounding box center [311, 159] width 57 height 15
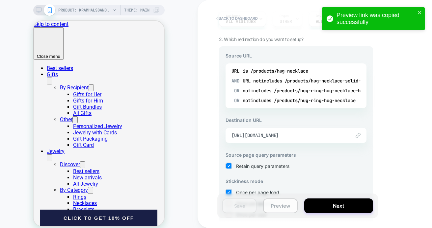
click at [273, 208] on button "Preview" at bounding box center [280, 206] width 34 height 15
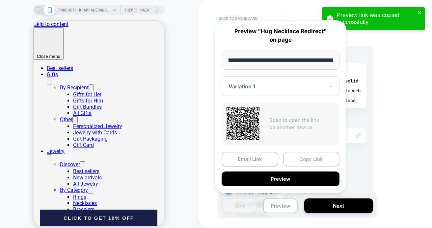
click at [305, 157] on button "Copy Link" at bounding box center [311, 159] width 57 height 15
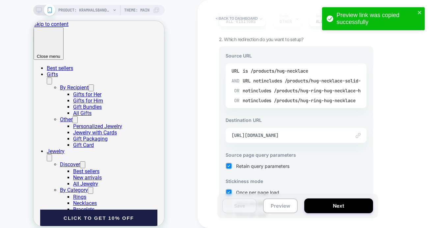
click at [286, 91] on div "OR notincludes /products/hug-ring-hug-necklace-hug-bracelet" at bounding box center [311, 91] width 155 height 10
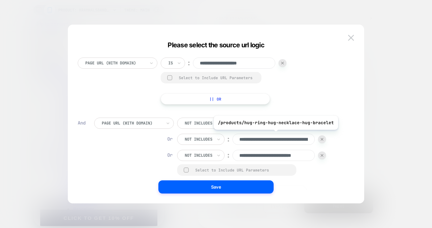
click at [276, 139] on input "**********" at bounding box center [273, 139] width 82 height 11
drag, startPoint x: 267, startPoint y: 139, endPoint x: 306, endPoint y: 140, distance: 39.1
click at [306, 140] on input "**********" at bounding box center [273, 139] width 82 height 11
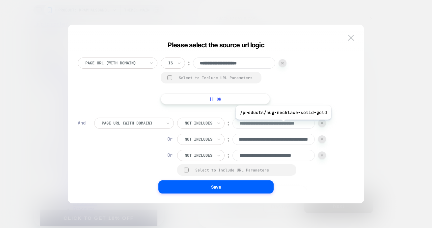
scroll to position [0, 0]
click at [282, 125] on input "**********" at bounding box center [273, 123] width 82 height 11
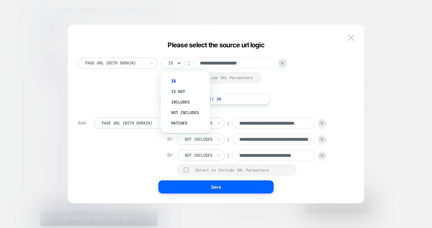
click at [178, 62] on icon at bounding box center [179, 63] width 5 height 7
click at [180, 99] on div "Includes" at bounding box center [188, 102] width 43 height 11
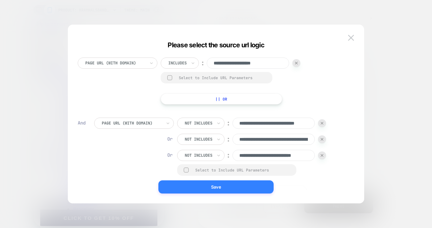
click at [195, 186] on button "Save" at bounding box center [215, 187] width 115 height 13
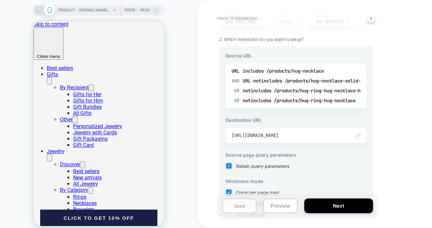
click at [246, 209] on button "Save" at bounding box center [239, 206] width 34 height 15
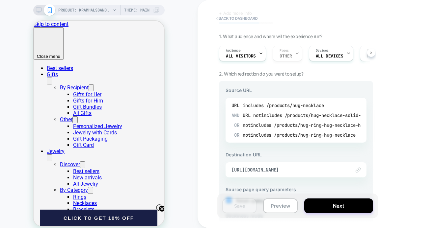
scroll to position [33, 0]
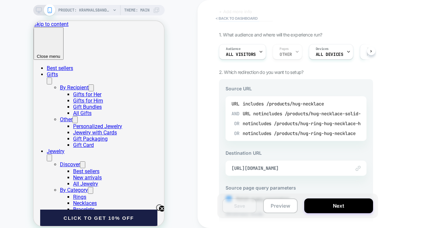
click at [306, 113] on div "notincludes /products/hug-necklace-solid-gold" at bounding box center [321, 114] width 136 height 10
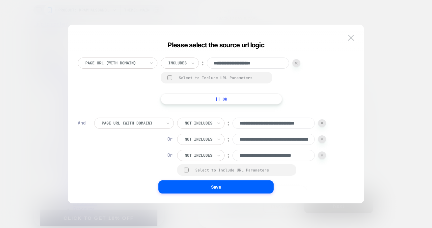
scroll to position [0, 0]
click at [203, 98] on button "|| Or" at bounding box center [221, 98] width 121 height 11
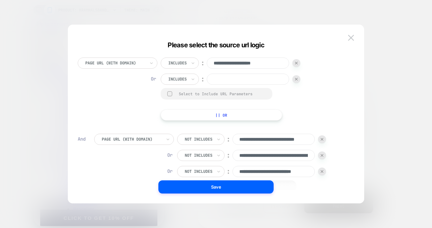
click at [295, 80] on img at bounding box center [296, 79] width 3 height 3
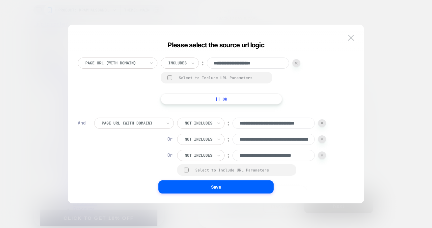
click at [224, 98] on button "|| Or" at bounding box center [221, 98] width 121 height 11
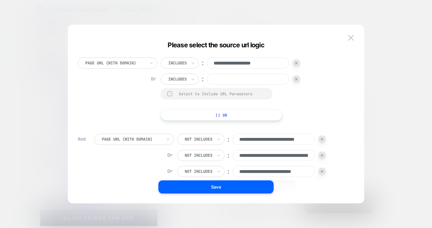
click at [294, 79] on div at bounding box center [296, 79] width 8 height 8
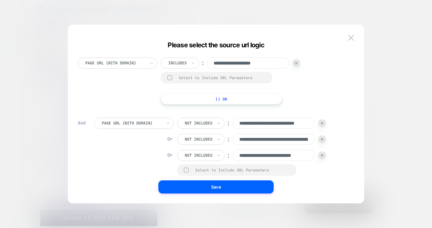
click at [205, 100] on button "|| Or" at bounding box center [221, 98] width 121 height 11
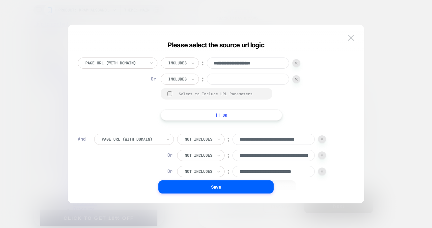
click at [297, 79] on img at bounding box center [296, 79] width 3 height 3
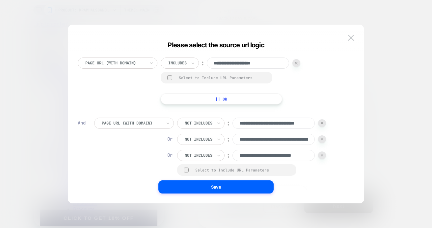
click at [218, 98] on button "|| Or" at bounding box center [221, 98] width 121 height 11
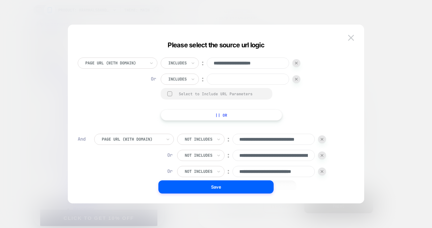
click at [295, 81] on div at bounding box center [296, 79] width 8 height 8
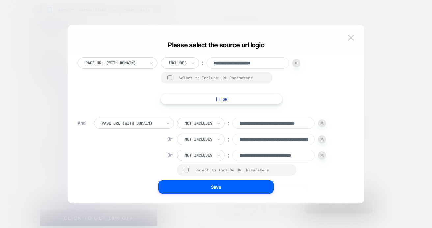
select select "**********"
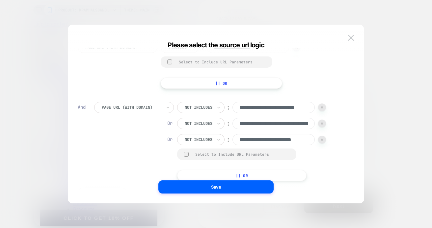
scroll to position [31, 0]
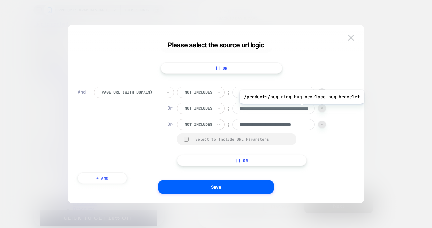
click at [300, 109] on input "**********" at bounding box center [273, 108] width 82 height 11
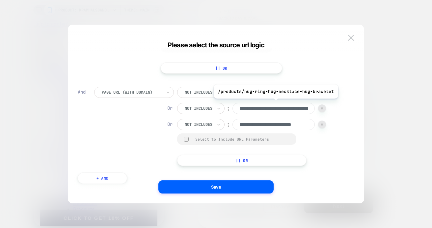
click at [300, 109] on input "**********" at bounding box center [273, 108] width 82 height 11
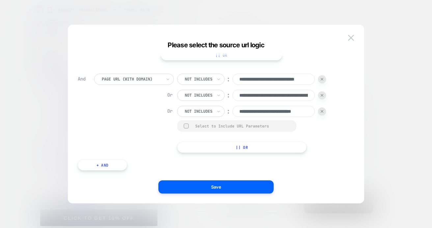
click at [106, 164] on button "+ And" at bounding box center [102, 165] width 49 height 11
click at [238, 171] on input at bounding box center [264, 171] width 82 height 11
paste input "**********"
type input "**********"
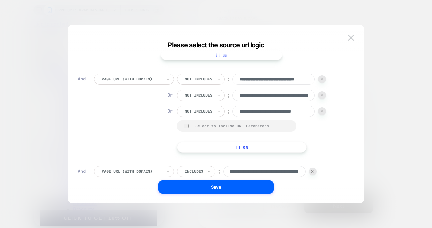
click at [210, 172] on icon at bounding box center [209, 172] width 3 height 2
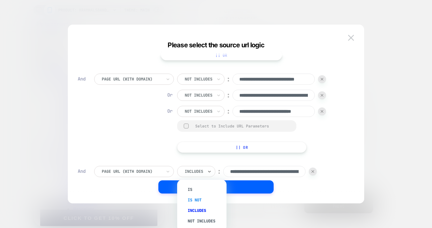
scroll to position [9, 0]
click at [206, 210] on div "Not includes" at bounding box center [205, 212] width 43 height 11
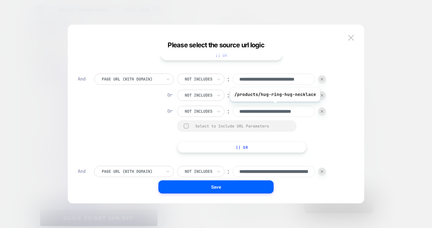
click at [289, 110] on input "**********" at bounding box center [273, 111] width 82 height 11
click at [324, 94] on div at bounding box center [322, 95] width 8 height 8
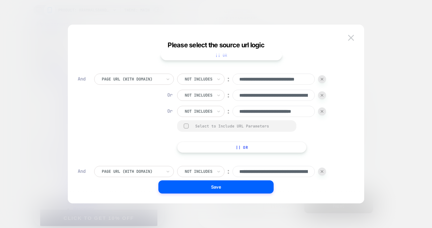
type input "**********"
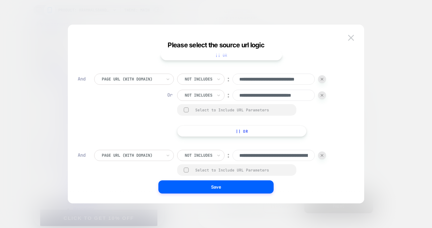
click at [324, 94] on div at bounding box center [322, 95] width 8 height 8
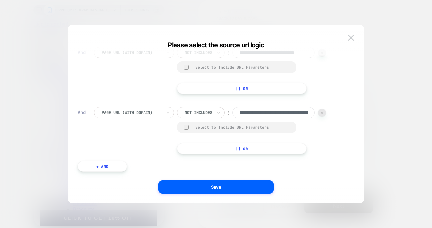
scroll to position [59, 0]
click at [117, 165] on button "+ And" at bounding box center [102, 165] width 49 height 11
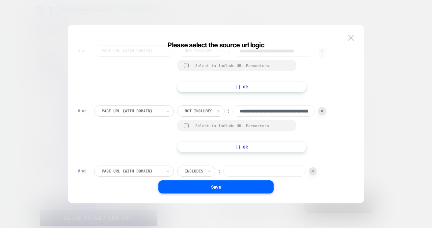
click at [197, 169] on div at bounding box center [194, 171] width 18 height 6
click at [195, 169] on div at bounding box center [194, 171] width 18 height 6
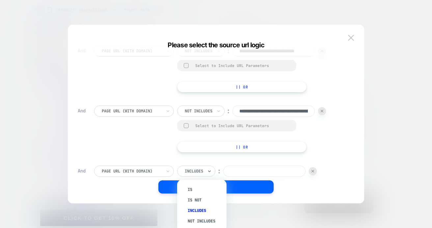
scroll to position [8, 0]
click at [205, 209] on div "Not includes" at bounding box center [205, 213] width 43 height 11
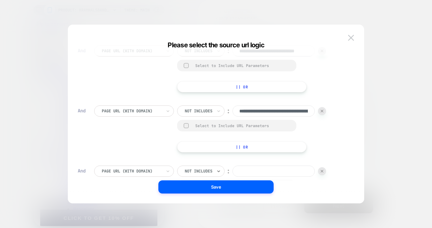
click at [241, 172] on input at bounding box center [273, 171] width 82 height 11
paste input "**********"
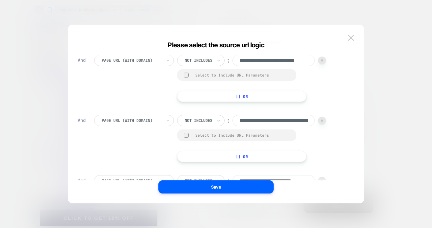
scroll to position [119, 0]
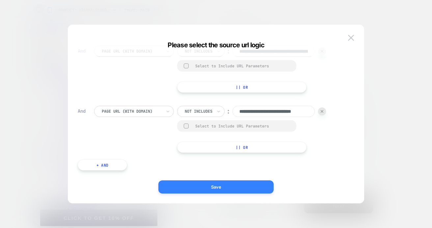
type input "**********"
click at [170, 186] on button "Save" at bounding box center [215, 187] width 115 height 13
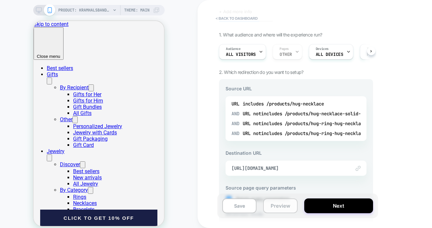
click at [267, 205] on button "Preview" at bounding box center [280, 206] width 34 height 15
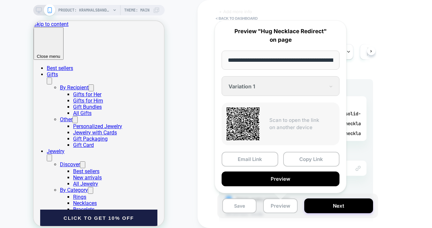
click at [298, 157] on button "Copy Link" at bounding box center [311, 159] width 57 height 15
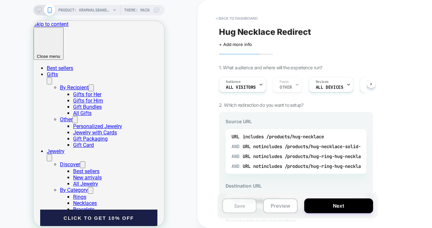
click at [236, 202] on button "Save" at bounding box center [239, 206] width 34 height 15
click at [269, 204] on button "Preview" at bounding box center [280, 206] width 34 height 15
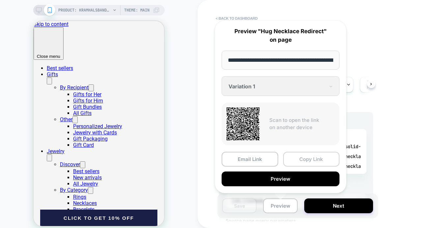
click at [296, 156] on button "Copy Link" at bounding box center [311, 159] width 57 height 15
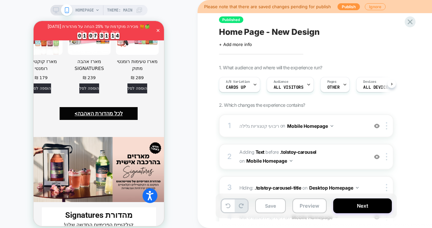
scroll to position [1184, 0]
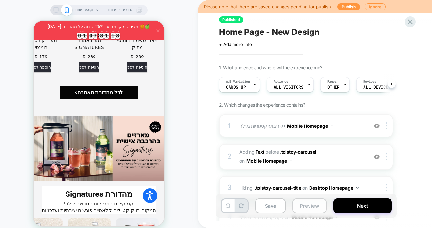
click at [303, 208] on button "Preview" at bounding box center [309, 206] width 34 height 15
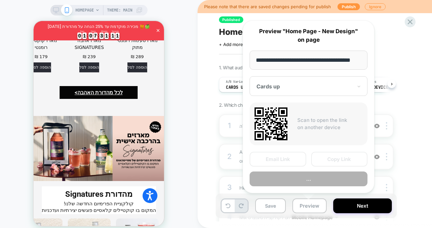
scroll to position [0, 10]
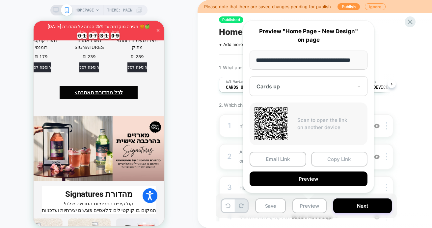
click at [342, 159] on button "Copy Link" at bounding box center [339, 159] width 57 height 15
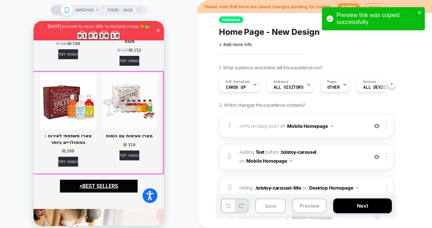
scroll to position [1085, 0]
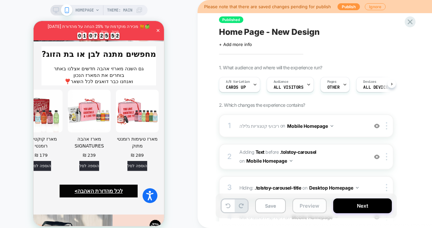
click at [303, 201] on button "Preview" at bounding box center [309, 206] width 34 height 15
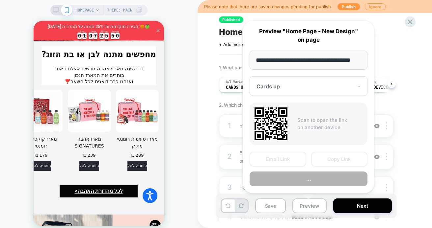
scroll to position [0, 10]
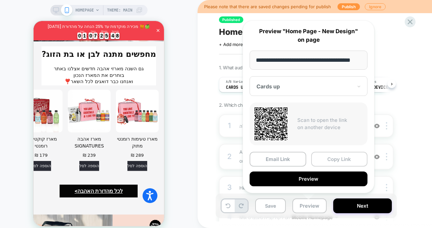
click at [349, 155] on button "Copy Link" at bounding box center [339, 159] width 57 height 15
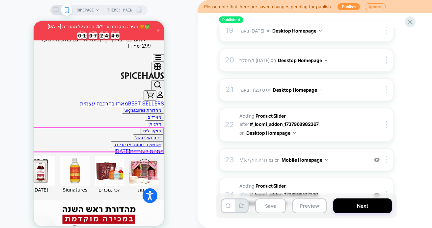
scroll to position [0, 0]
